Goal: Transaction & Acquisition: Purchase product/service

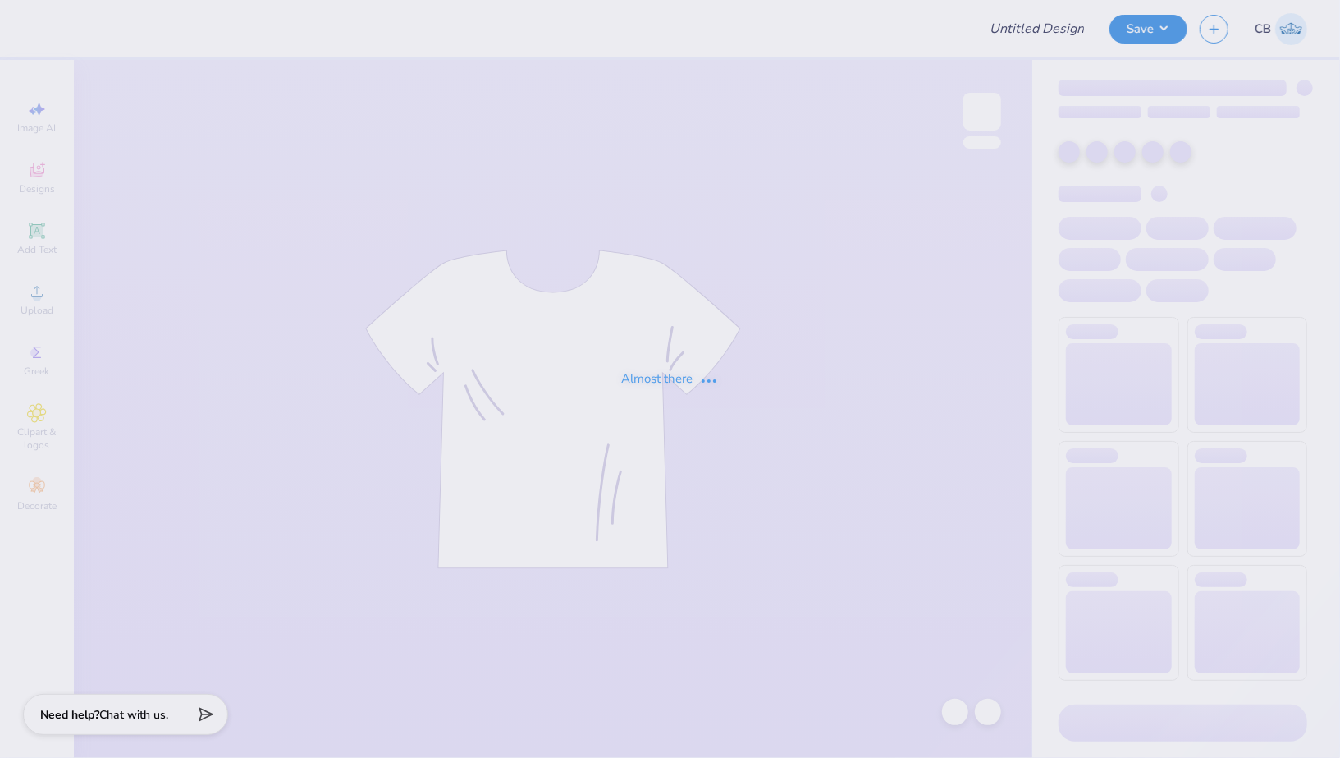
type input "[PERSON_NAME] : [GEOGRAPHIC_DATA][US_STATE]"
type input "24"
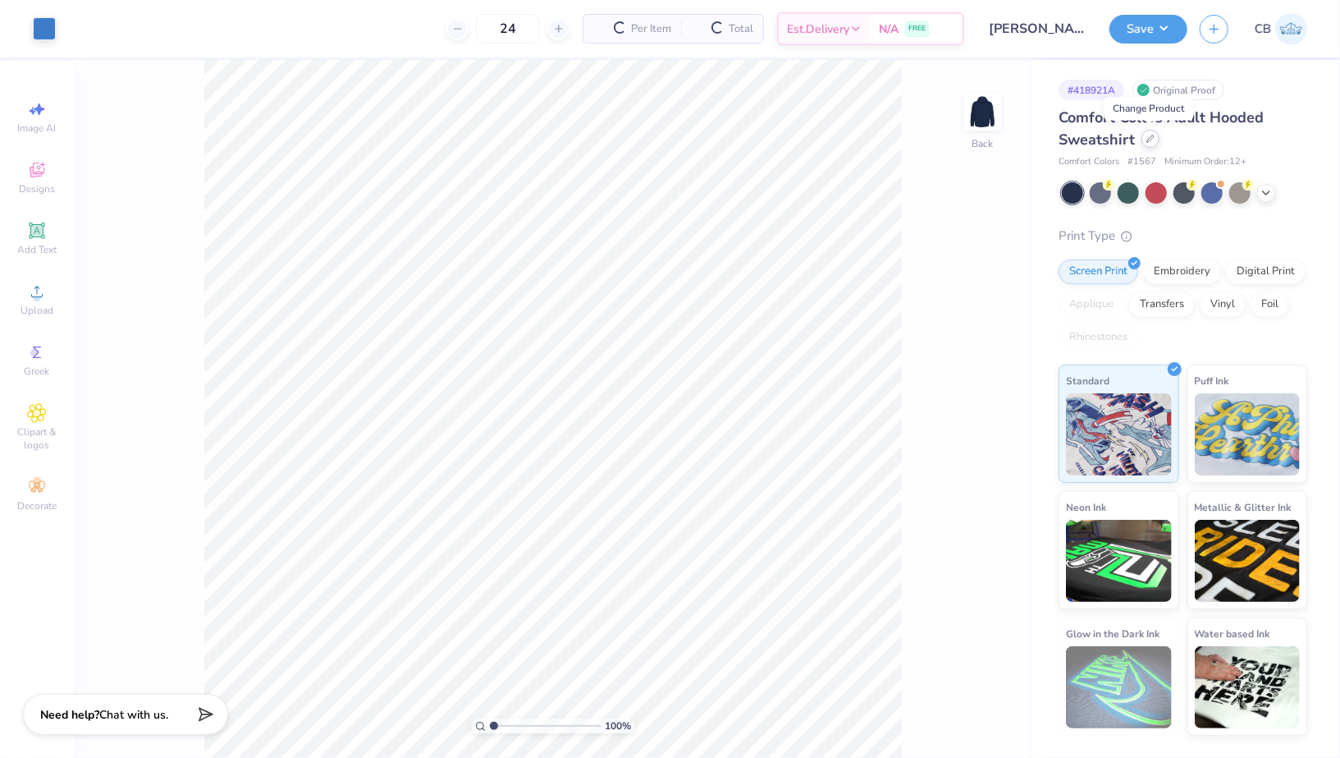
click at [1148, 139] on icon at bounding box center [1151, 139] width 8 height 8
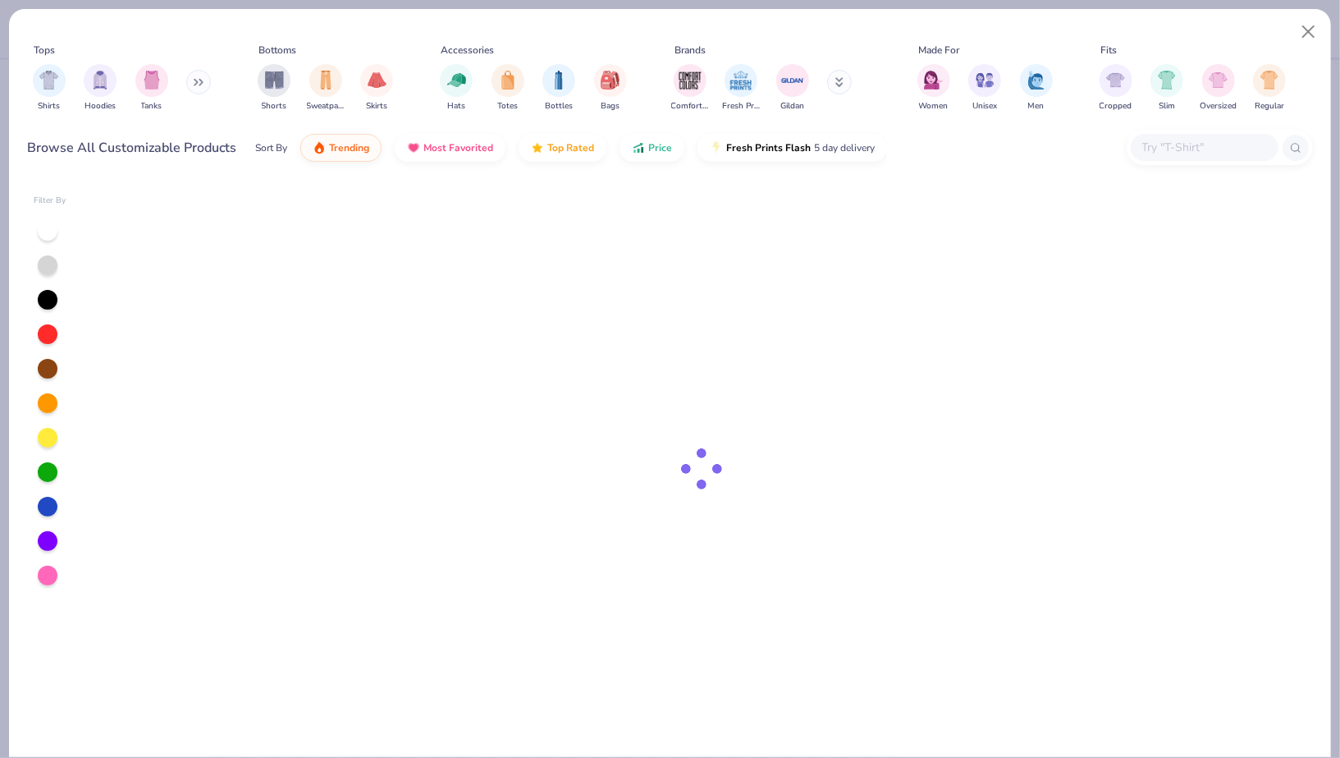
click at [1193, 152] on input "text" at bounding box center [1204, 147] width 126 height 19
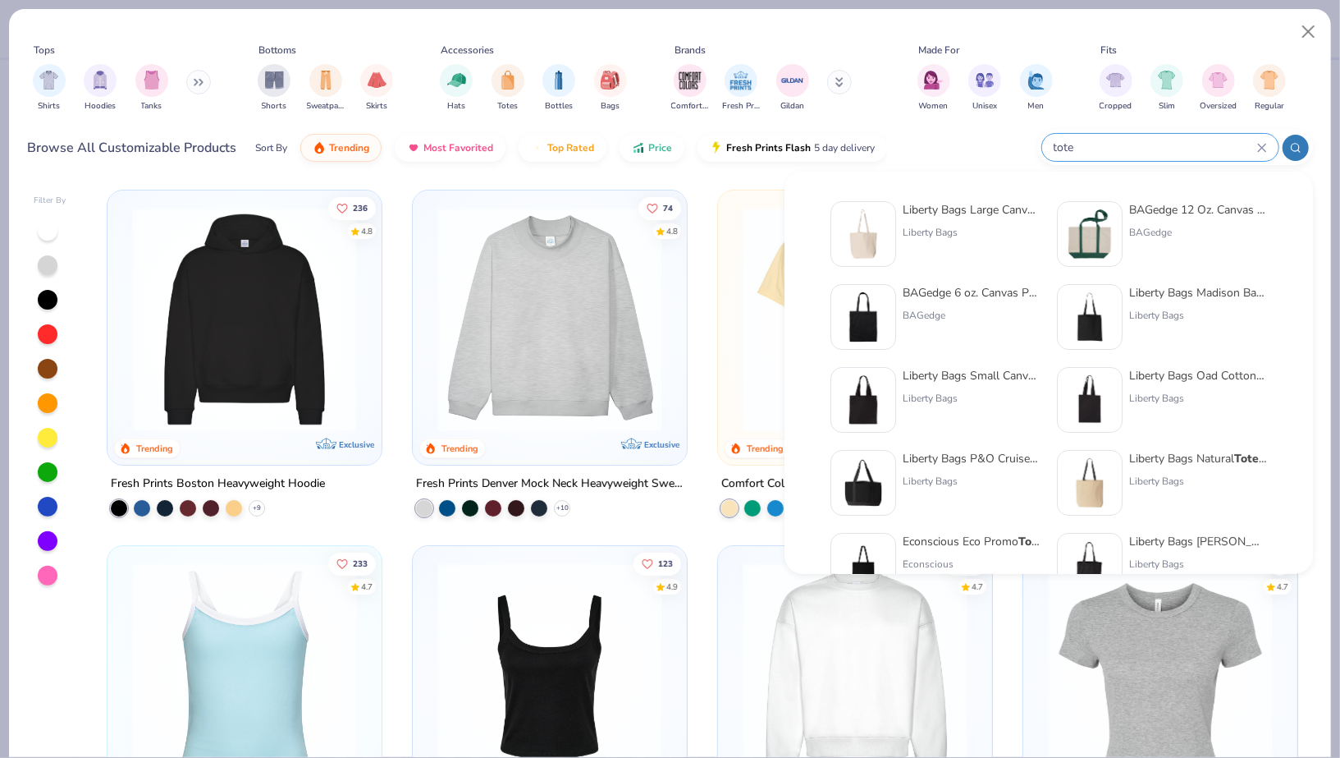
type input "tote"
click at [1081, 214] on img at bounding box center [1089, 233] width 51 height 51
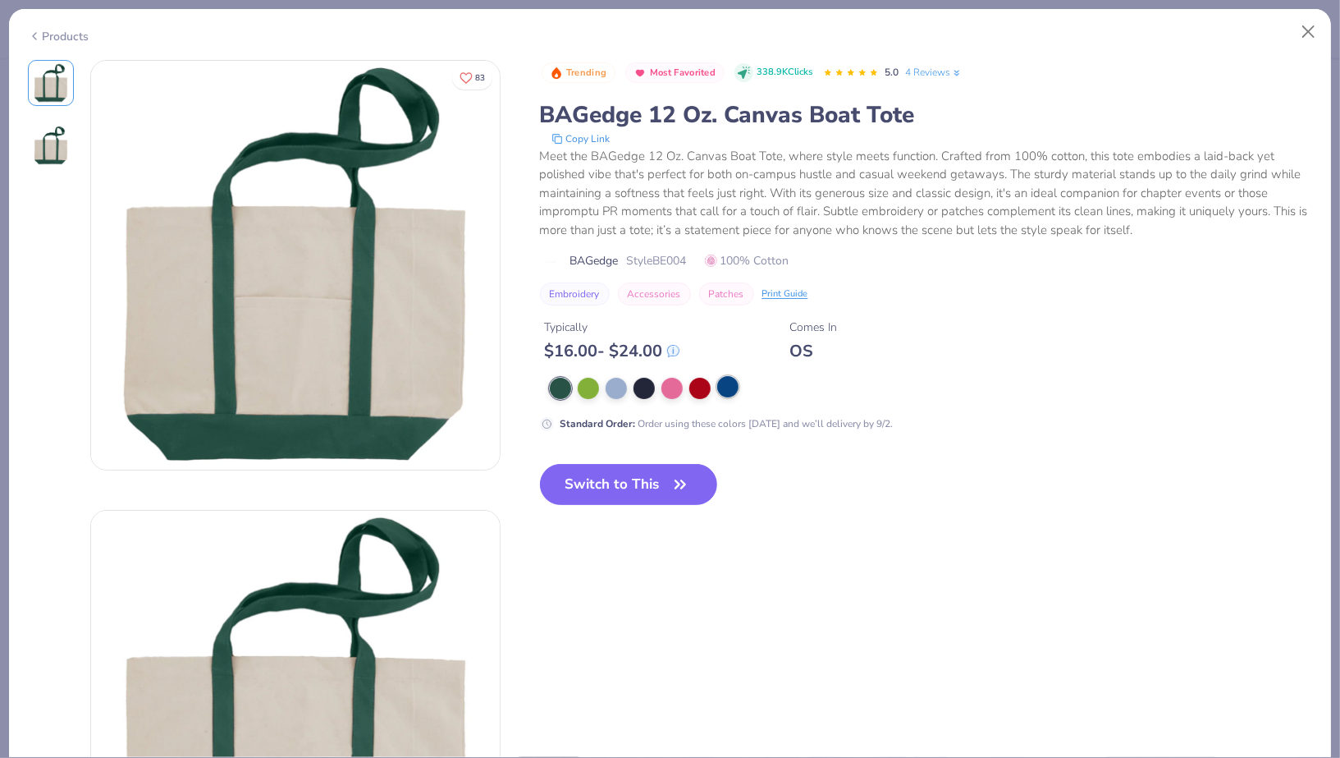
click at [731, 391] on div at bounding box center [727, 386] width 21 height 21
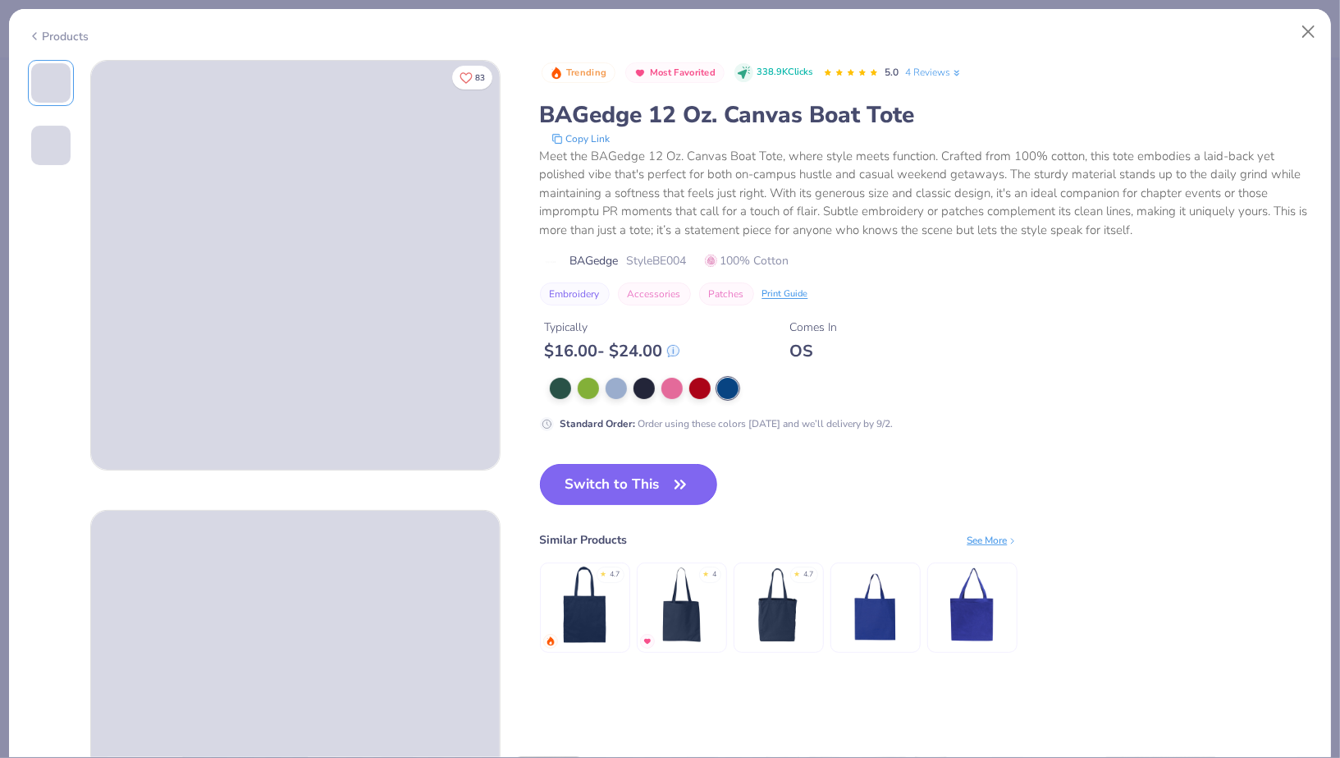
click at [661, 475] on button "Switch to This" at bounding box center [629, 484] width 178 height 41
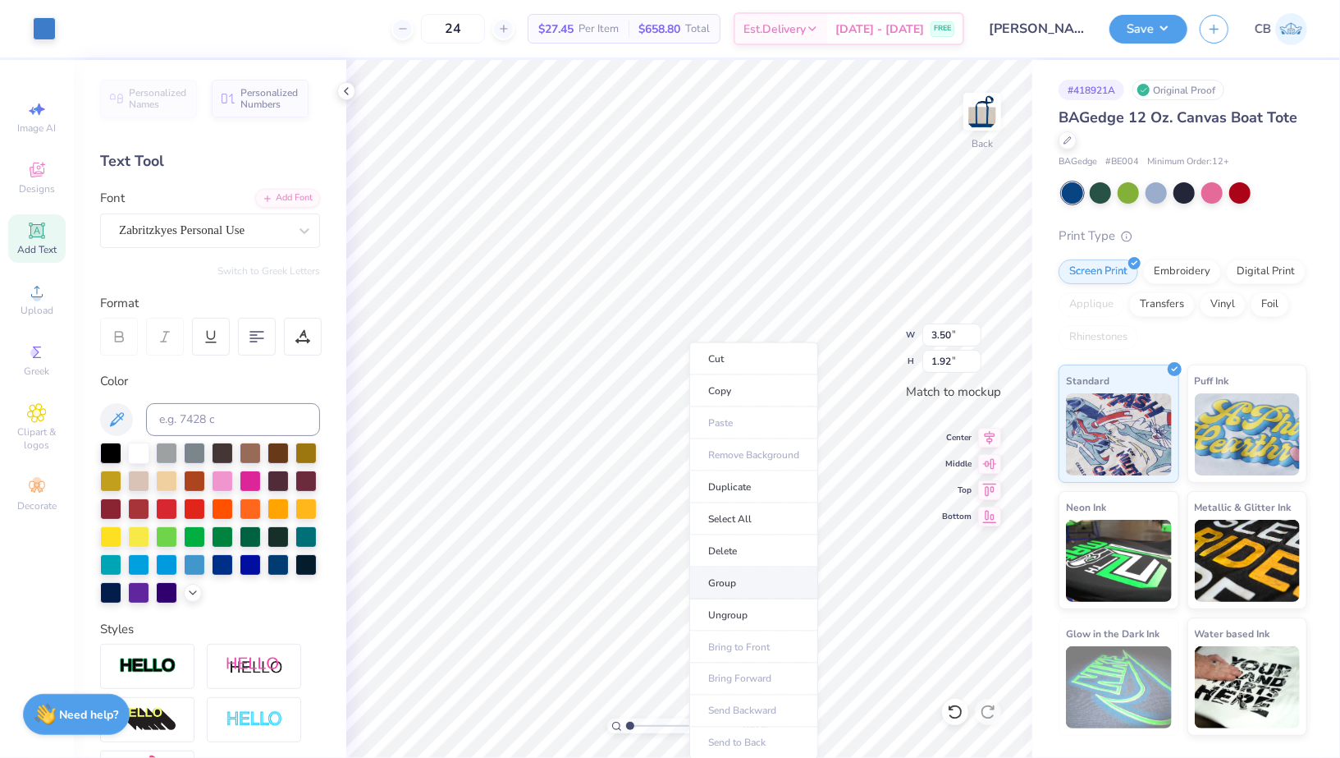
click at [750, 585] on li "Group" at bounding box center [753, 583] width 129 height 32
click at [341, 89] on icon at bounding box center [346, 91] width 13 height 13
